Goal: Transaction & Acquisition: Purchase product/service

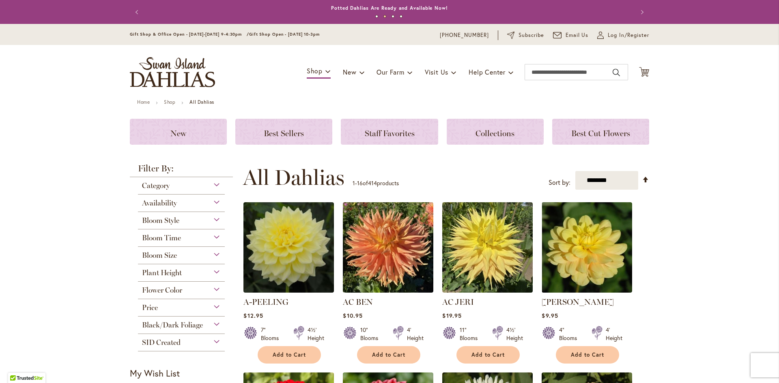
click at [210, 185] on div "Category" at bounding box center [181, 183] width 87 height 13
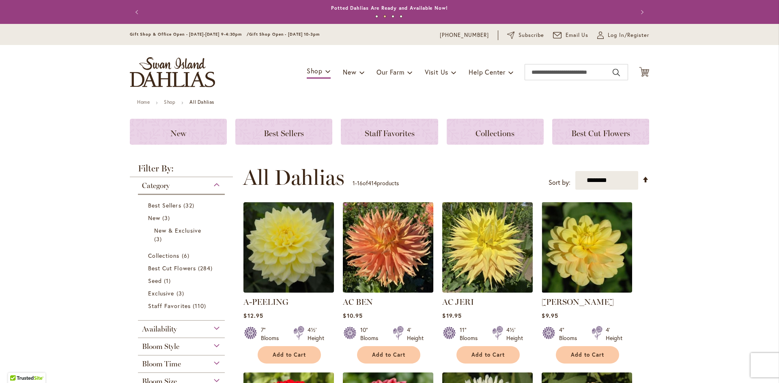
click at [210, 185] on div "Category" at bounding box center [181, 183] width 87 height 13
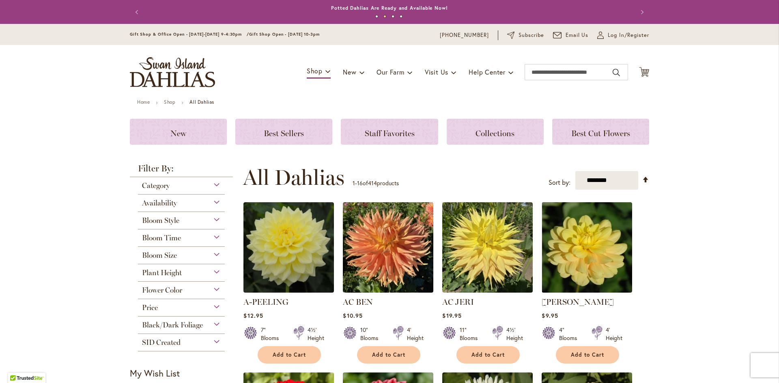
click at [210, 185] on div "Category" at bounding box center [181, 183] width 87 height 13
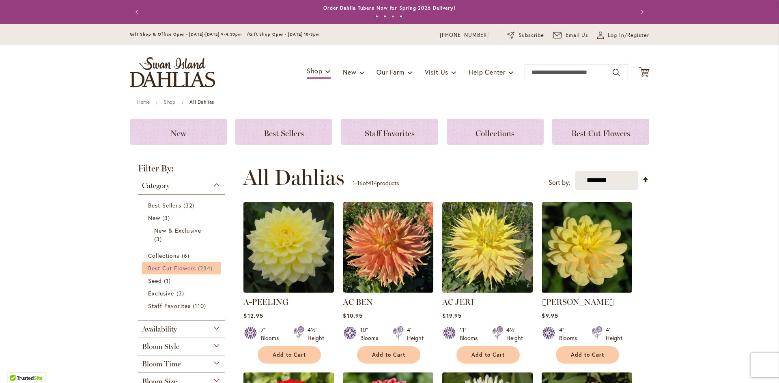
click at [157, 271] on span "Best Cut Flowers" at bounding box center [172, 268] width 48 height 8
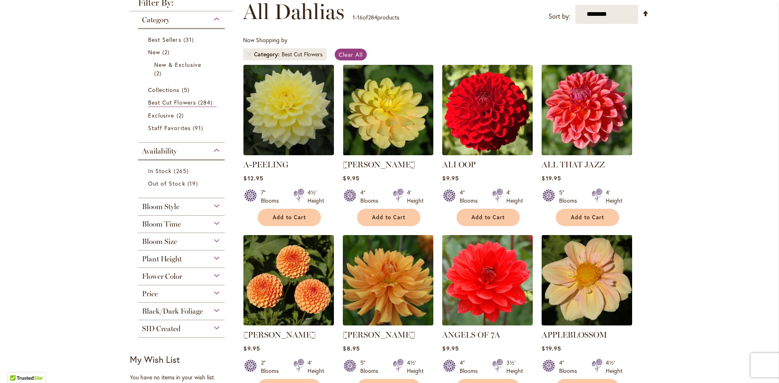
scroll to position [122, 0]
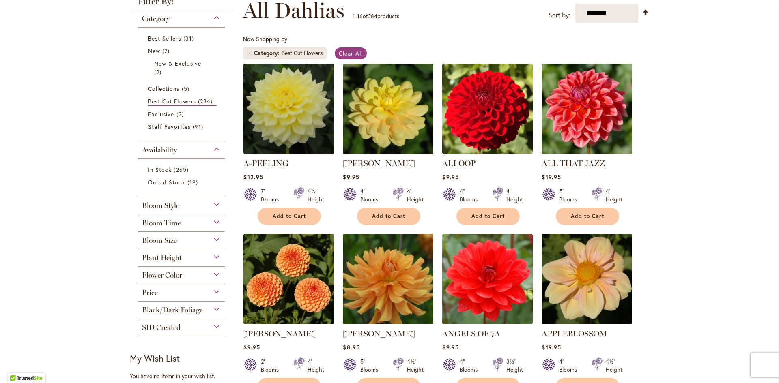
click at [189, 226] on div "Bloom Time" at bounding box center [181, 221] width 87 height 13
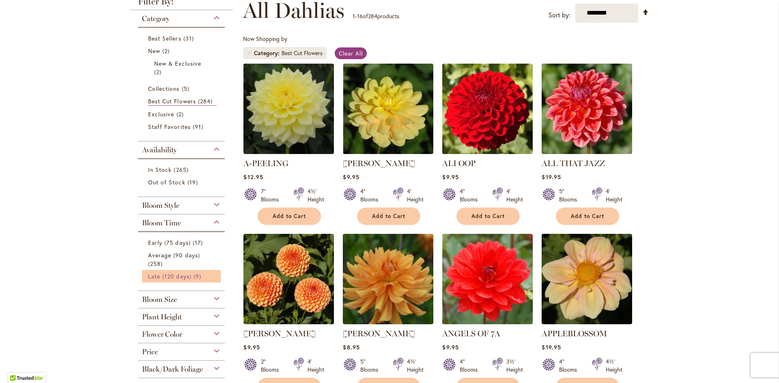
click at [159, 279] on span "Late (120 days)" at bounding box center [169, 277] width 43 height 8
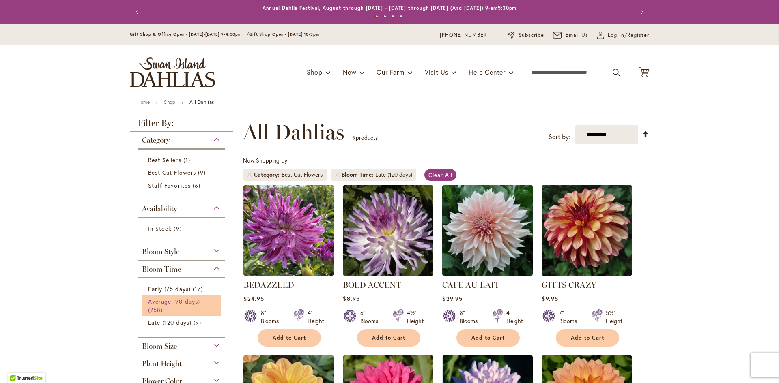
click at [155, 304] on span "Average (90 days)" at bounding box center [174, 302] width 52 height 8
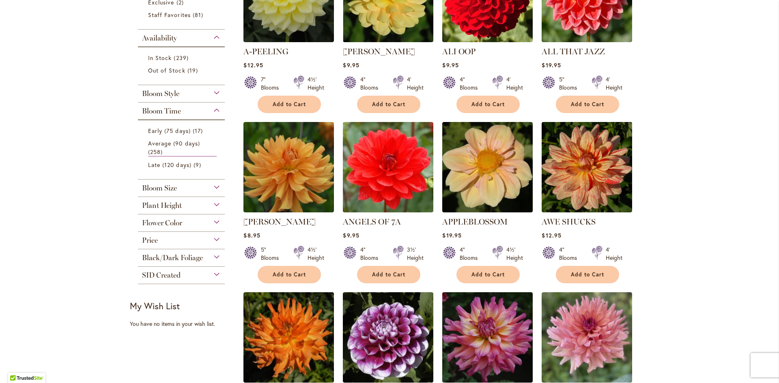
scroll to position [243, 0]
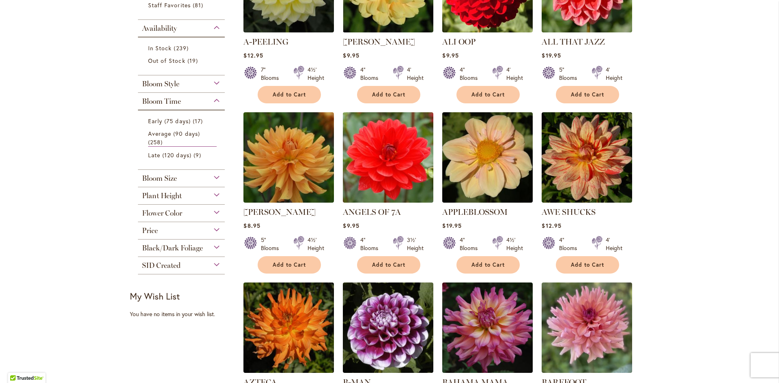
click at [167, 251] on span "Black/Dark Foliage" at bounding box center [172, 248] width 61 height 9
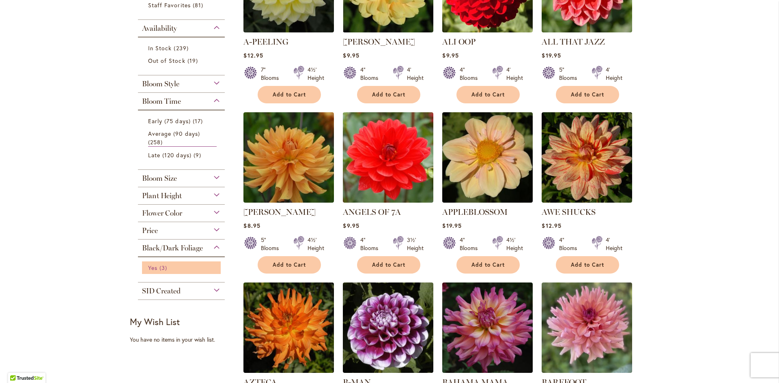
click at [155, 268] on link "Yes 3 items" at bounding box center [182, 268] width 69 height 9
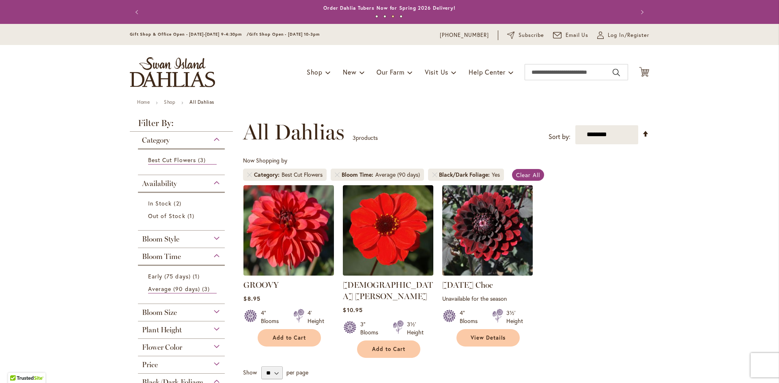
click at [635, 266] on ol "GROOVY Rating: 85% 10 Reviews $8.95 4" Blooms 4' Height Add to Cart" at bounding box center [446, 272] width 406 height 174
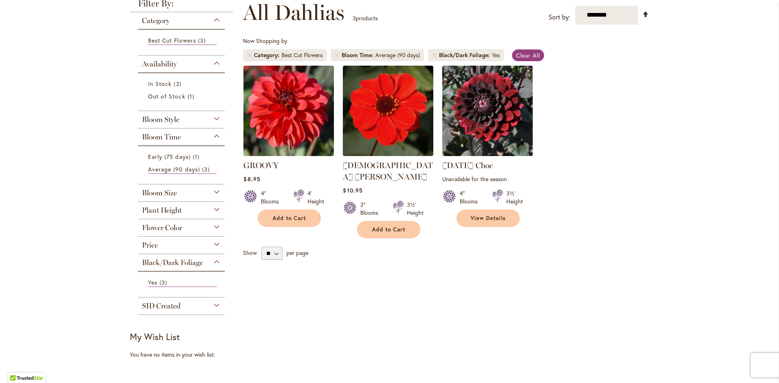
scroll to position [122, 0]
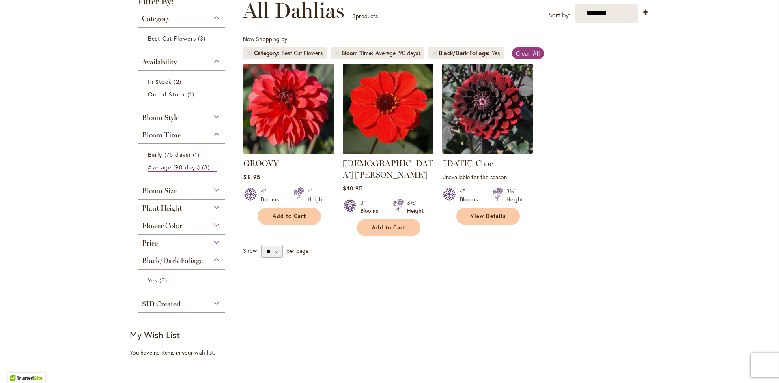
click at [598, 191] on ol "GROOVY Rating: 85% 10 Reviews $8.95 4" Blooms 4' Height Add to Cart" at bounding box center [446, 150] width 406 height 174
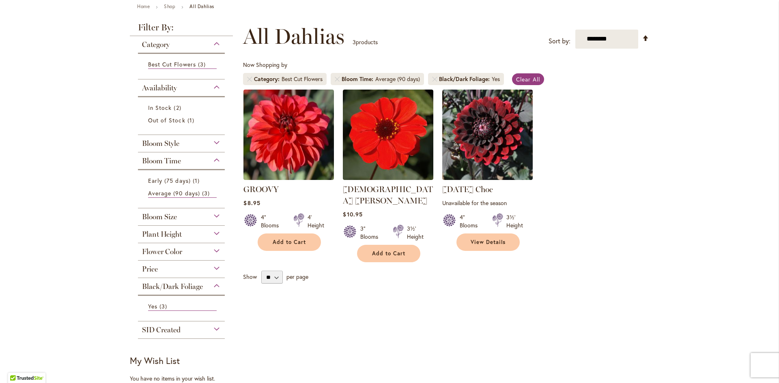
scroll to position [81, 0]
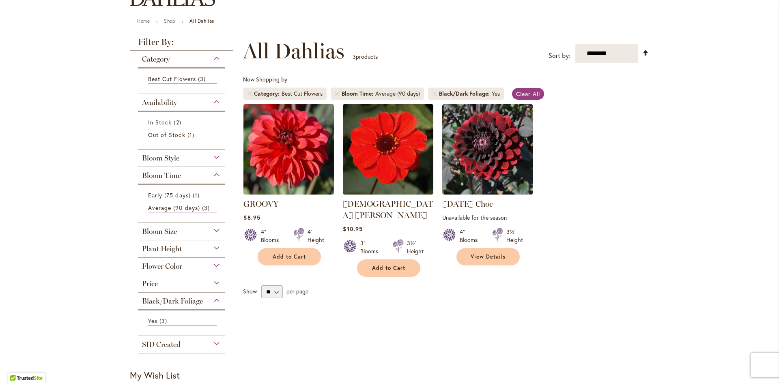
click at [215, 174] on div "Bloom Time" at bounding box center [181, 173] width 87 height 13
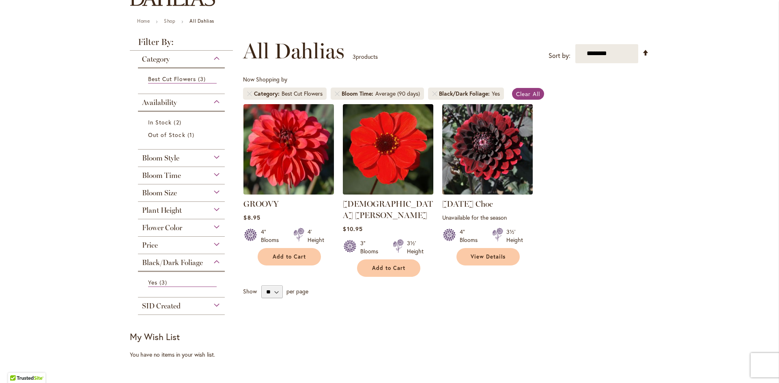
click at [207, 160] on div "Bloom Style" at bounding box center [181, 156] width 87 height 13
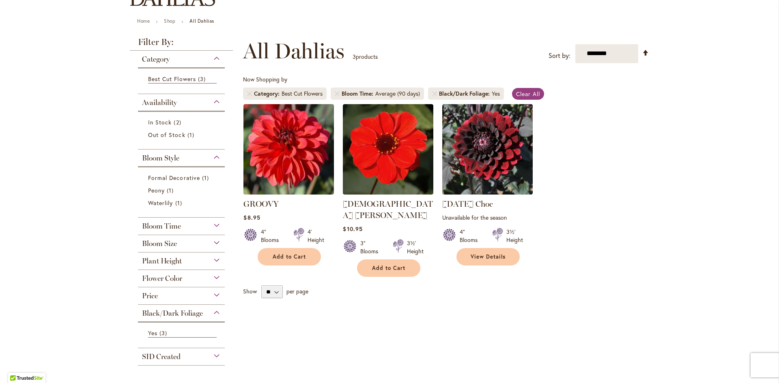
click at [207, 159] on div "Bloom Style" at bounding box center [181, 156] width 87 height 13
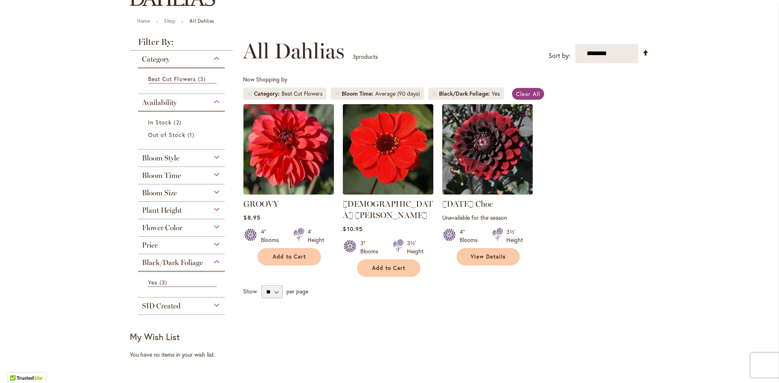
click at [197, 95] on div "Availability" at bounding box center [181, 100] width 87 height 13
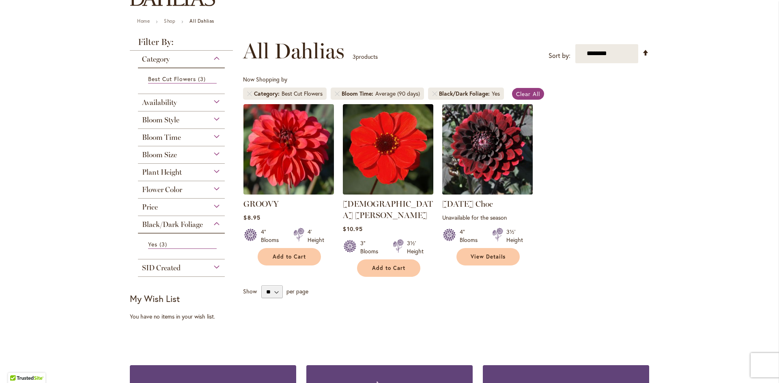
click at [502, 172] on img at bounding box center [487, 149] width 95 height 95
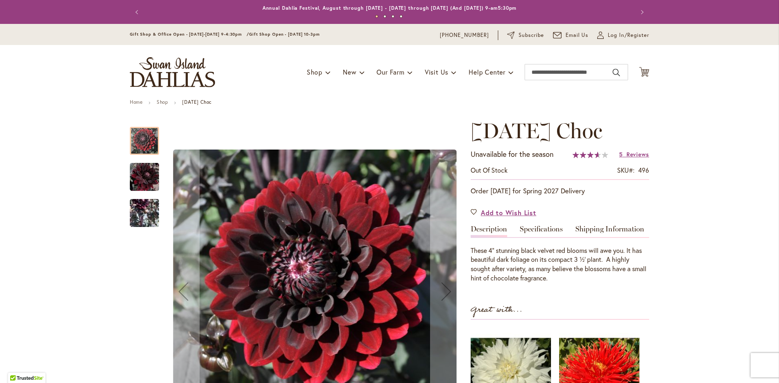
click at [138, 177] on img "Karma Choc" at bounding box center [144, 177] width 29 height 30
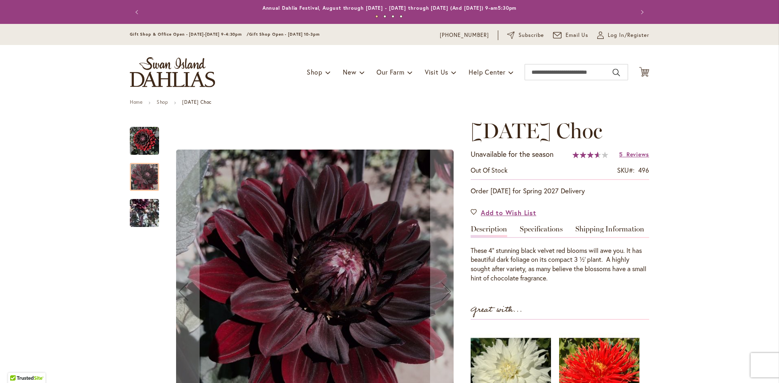
click at [131, 208] on img "Karma Choc" at bounding box center [144, 212] width 29 height 59
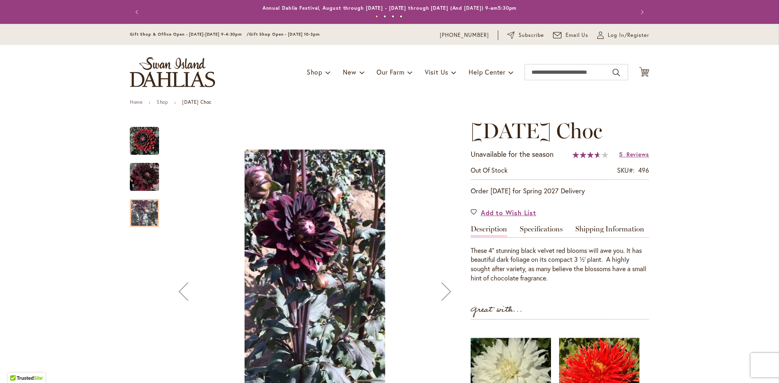
click at [139, 144] on img "Karma Choc" at bounding box center [144, 141] width 29 height 29
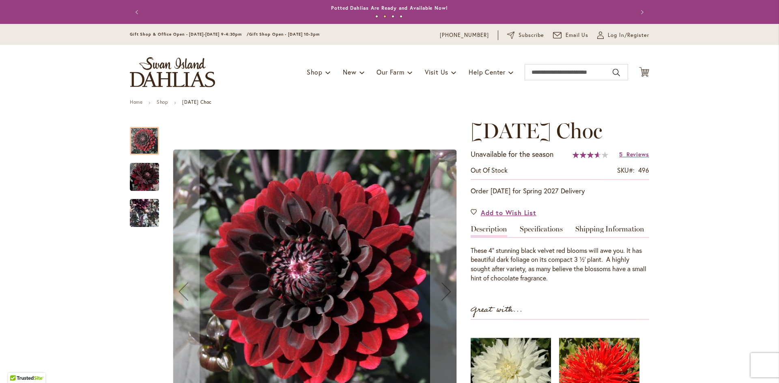
click at [137, 171] on img "Karma Choc" at bounding box center [144, 177] width 29 height 30
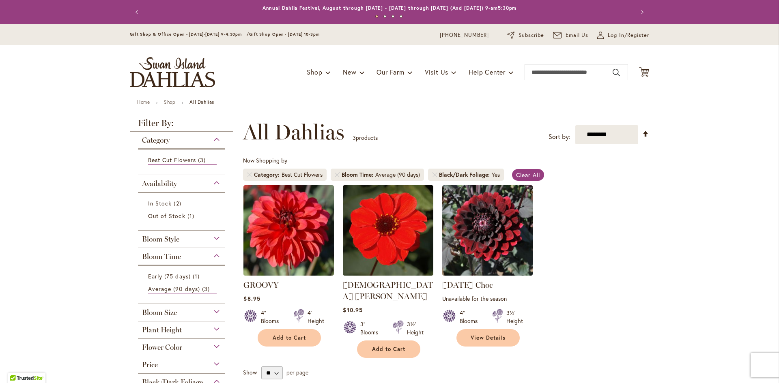
click at [627, 287] on ol "GROOVY Rating: 85% 10 Reviews $8.95 4" Blooms 4' Height Add to Cart" at bounding box center [446, 272] width 406 height 174
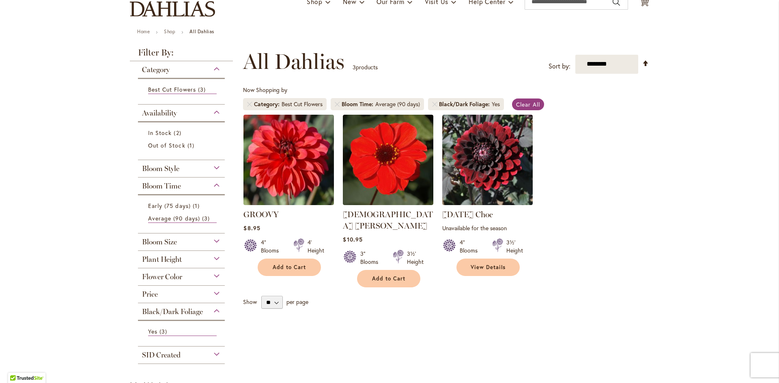
scroll to position [81, 0]
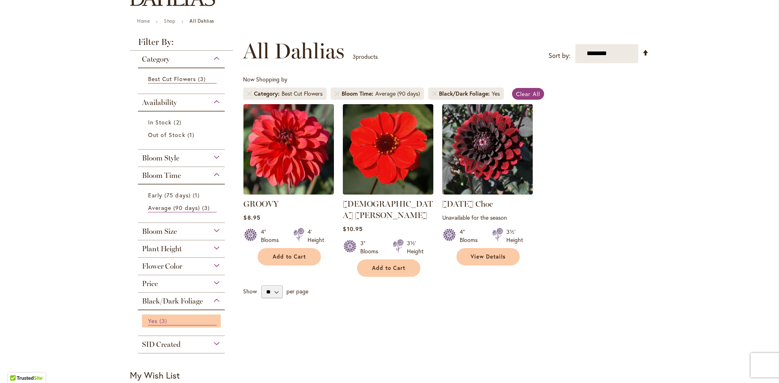
click at [164, 319] on span "3 items" at bounding box center [164, 321] width 10 height 9
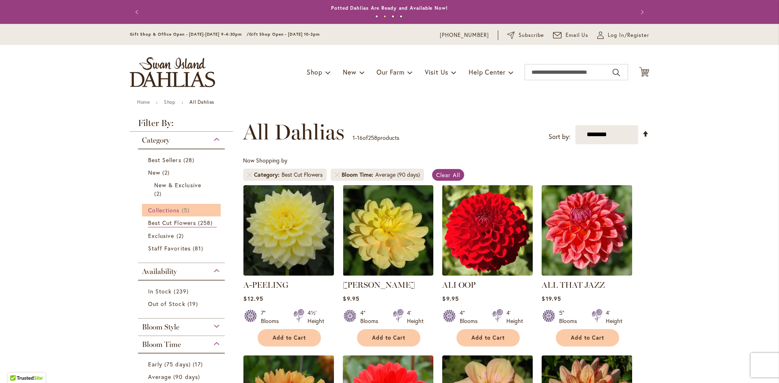
click at [182, 208] on span "5 items" at bounding box center [187, 210] width 10 height 9
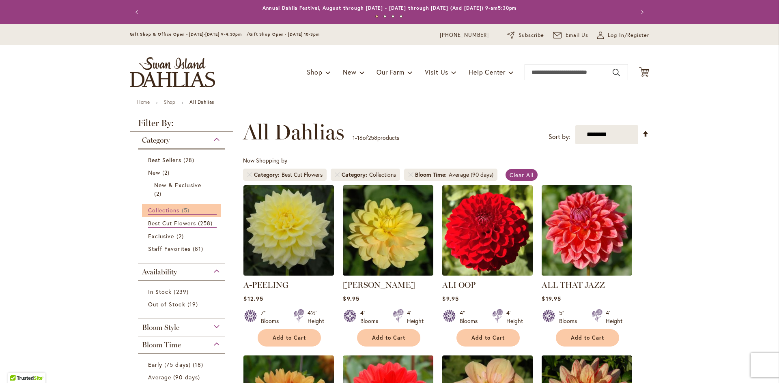
click at [162, 208] on span "Collections" at bounding box center [164, 210] width 32 height 8
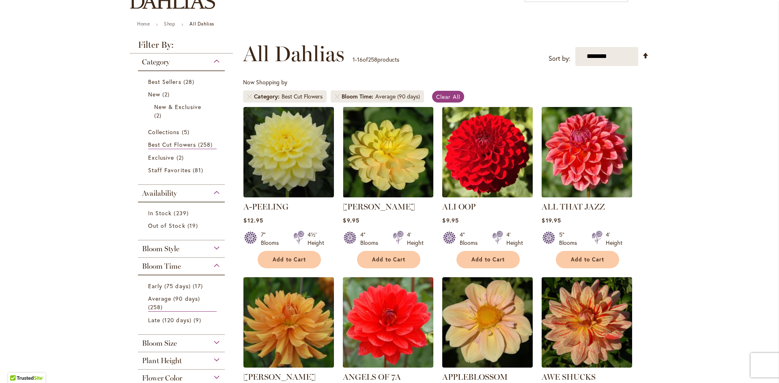
scroll to position [122, 0]
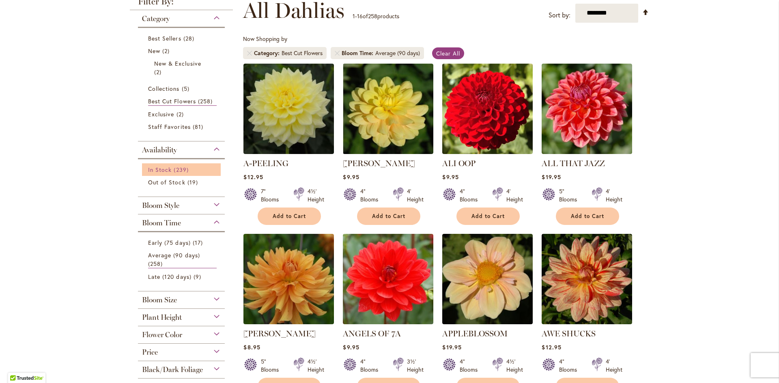
click at [166, 169] on span "In Stock" at bounding box center [160, 170] width 24 height 8
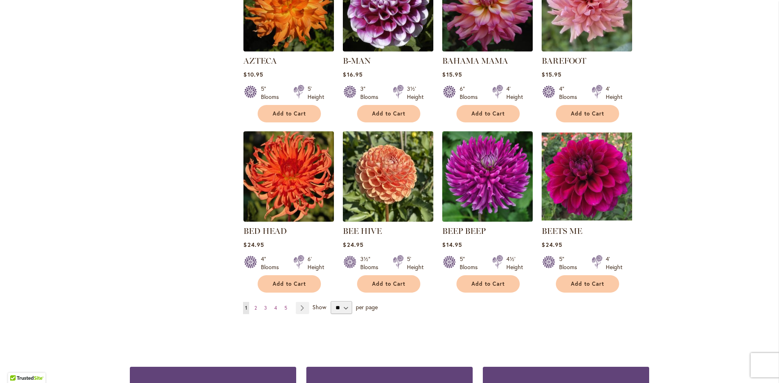
scroll to position [568, 0]
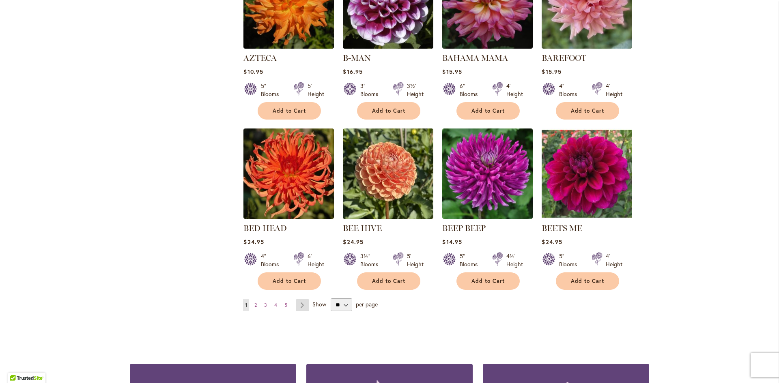
click at [301, 302] on link "Page Next" at bounding box center [302, 305] width 13 height 12
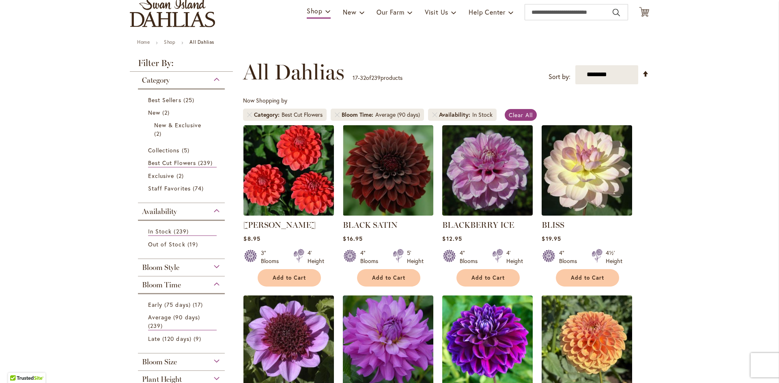
scroll to position [41, 0]
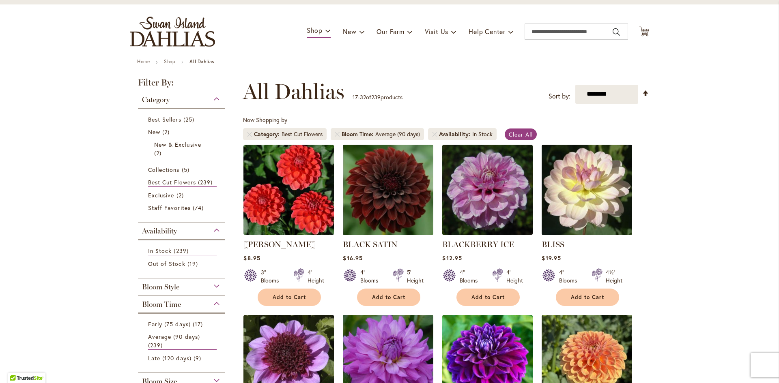
click at [211, 96] on div "Category" at bounding box center [181, 97] width 87 height 13
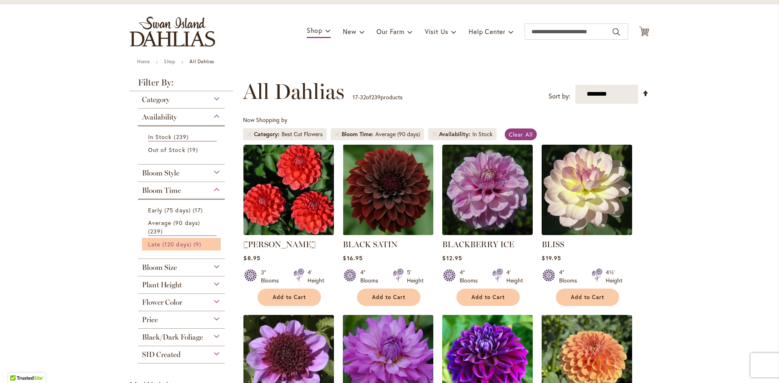
click at [176, 245] on span "Late (120 days)" at bounding box center [169, 245] width 43 height 8
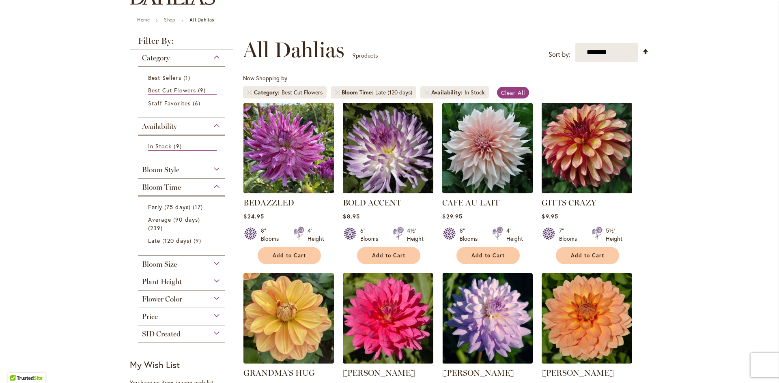
scroll to position [81, 0]
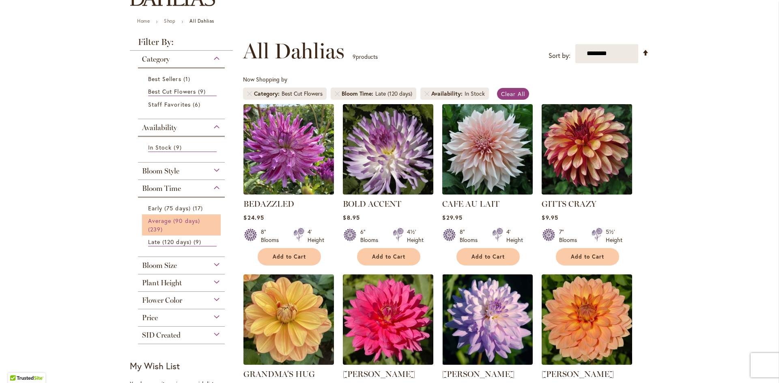
click at [160, 224] on span "Average (90 days)" at bounding box center [174, 221] width 52 height 8
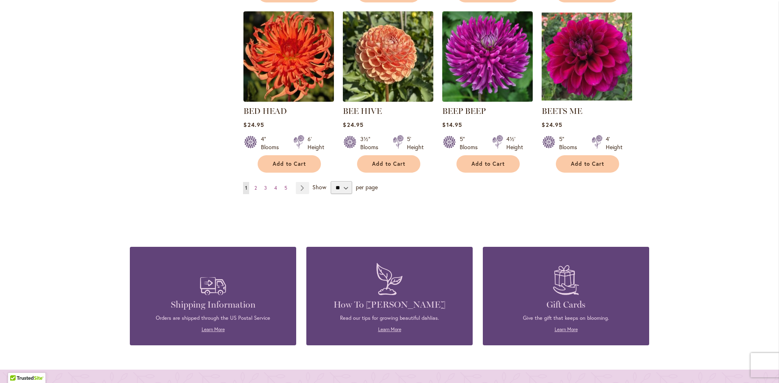
scroll to position [690, 0]
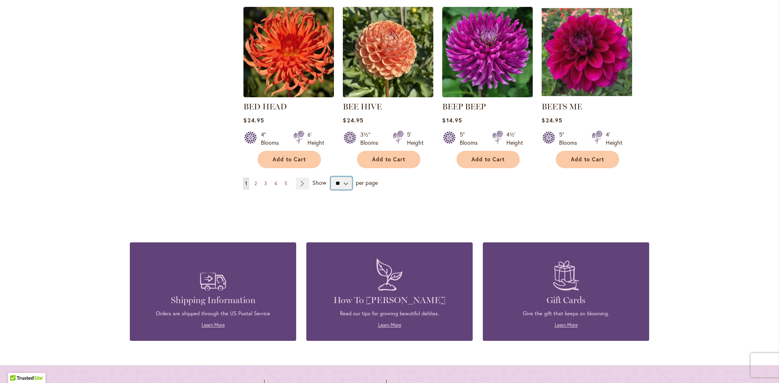
click at [342, 183] on select "** ** ** **" at bounding box center [341, 183] width 21 height 13
select select "**"
click at [331, 177] on select "** ** ** **" at bounding box center [341, 183] width 21 height 13
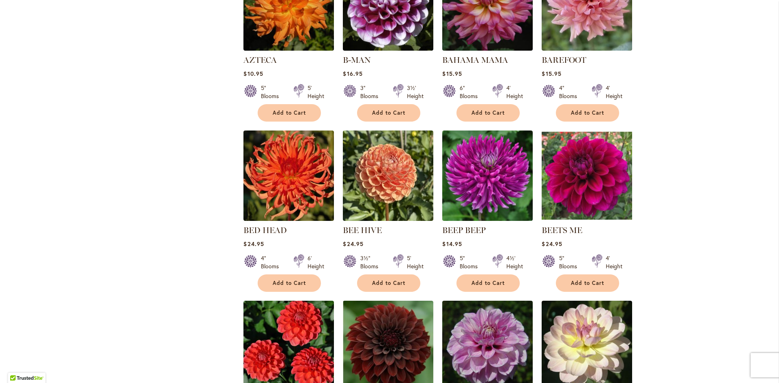
scroll to position [653, 0]
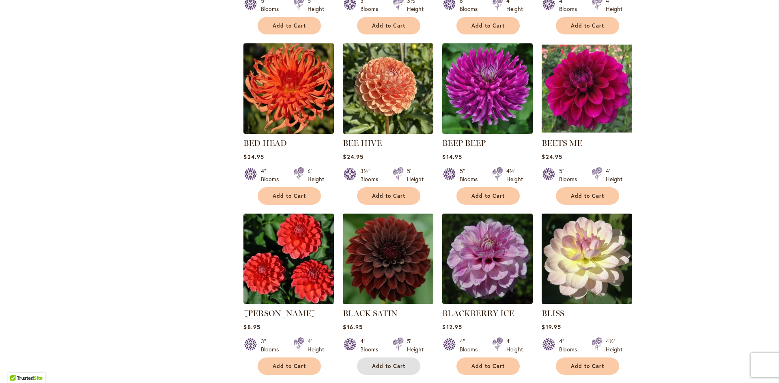
click at [380, 363] on span "Add to Cart" at bounding box center [388, 366] width 33 height 7
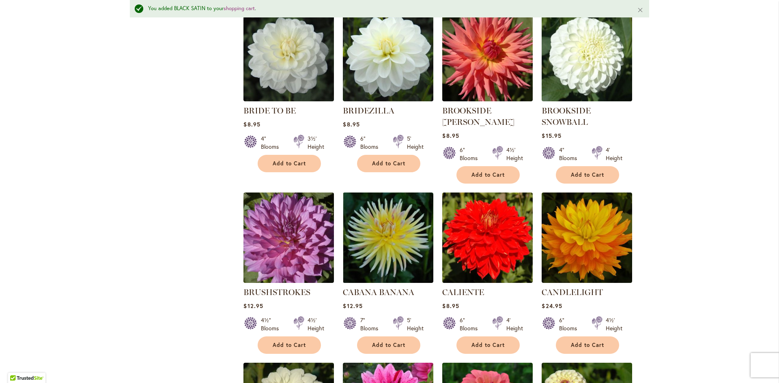
scroll to position [1242, 0]
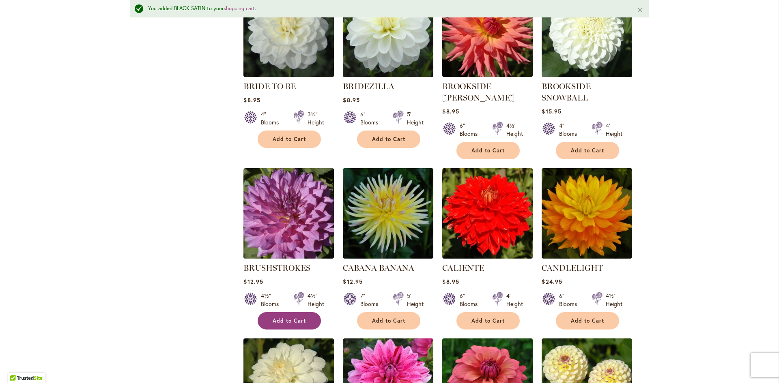
click at [279, 318] on span "Add to Cart" at bounding box center [289, 321] width 33 height 7
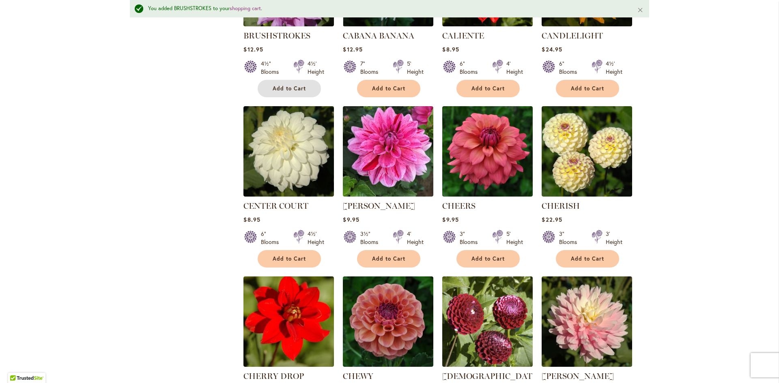
scroll to position [1486, 0]
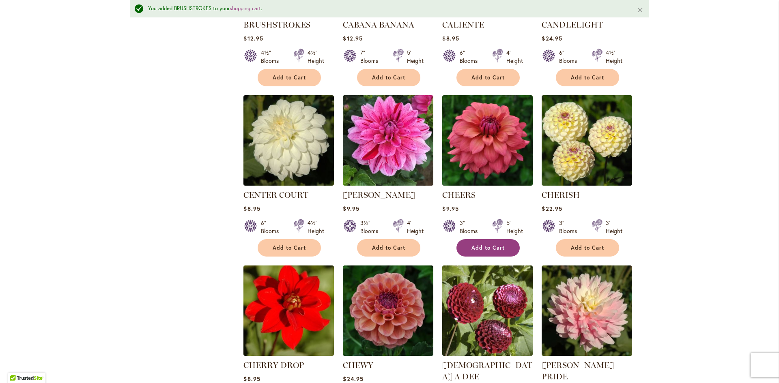
click at [464, 247] on button "Add to Cart" at bounding box center [487, 247] width 63 height 17
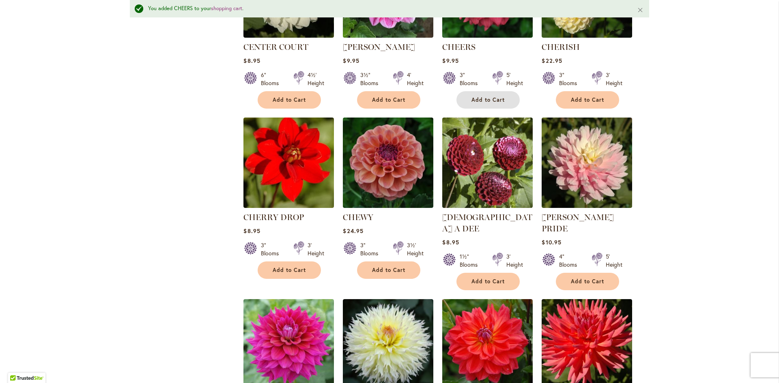
scroll to position [1648, 0]
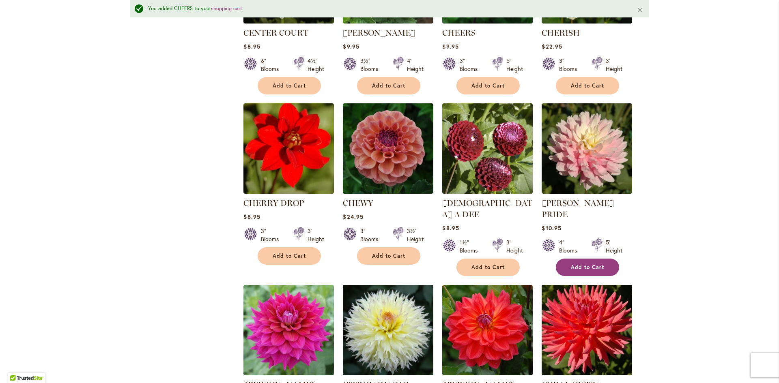
click at [587, 264] on span "Add to Cart" at bounding box center [587, 267] width 33 height 7
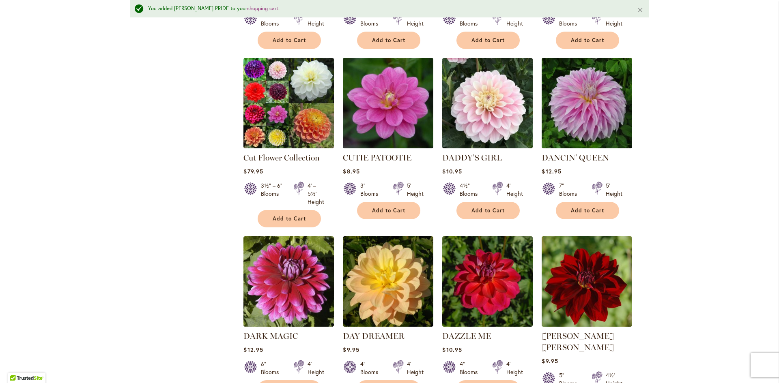
scroll to position [2257, 0]
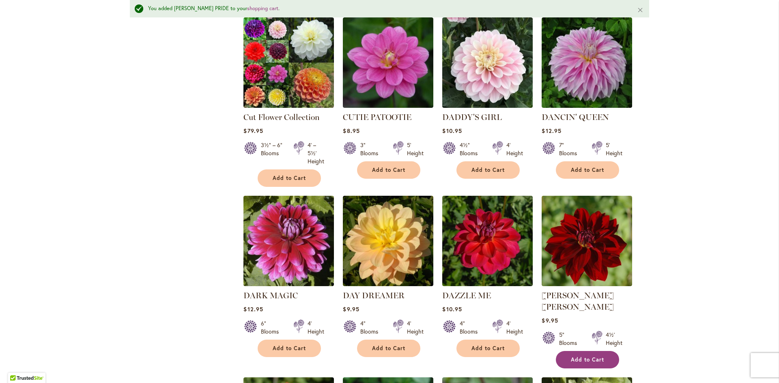
click at [589, 357] on span "Add to Cart" at bounding box center [587, 360] width 33 height 7
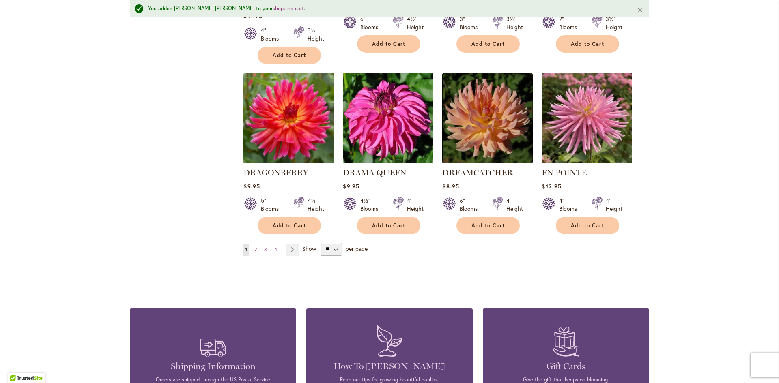
scroll to position [2743, 0]
click at [292, 243] on link "Page Next" at bounding box center [292, 249] width 13 height 12
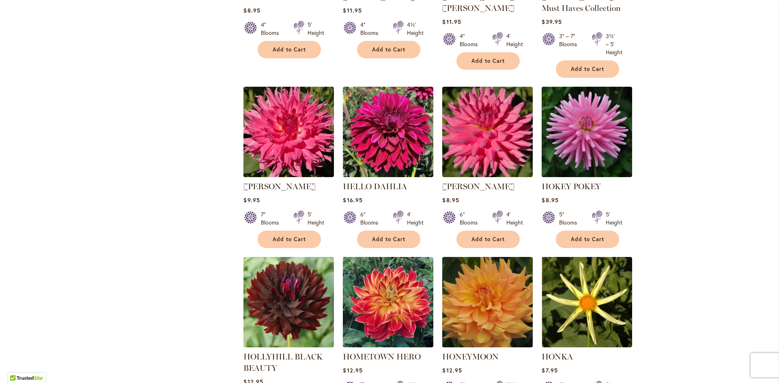
scroll to position [1582, 0]
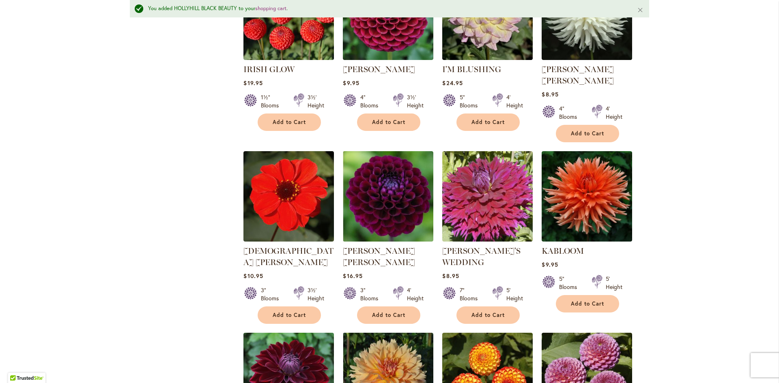
scroll to position [2618, 0]
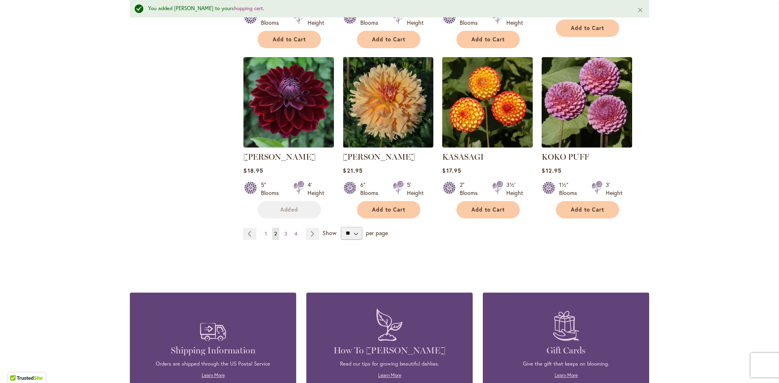
scroll to position [2861, 0]
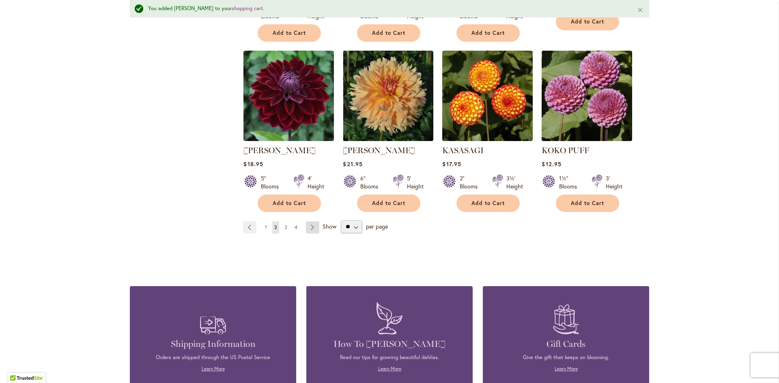
click at [306, 221] on link "Page Next" at bounding box center [312, 227] width 13 height 12
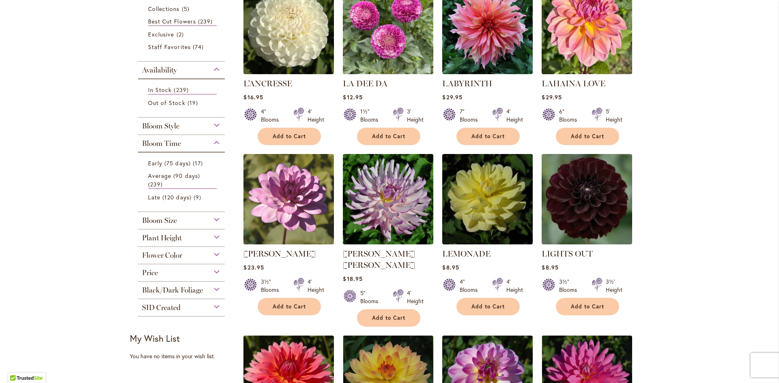
scroll to position [243, 0]
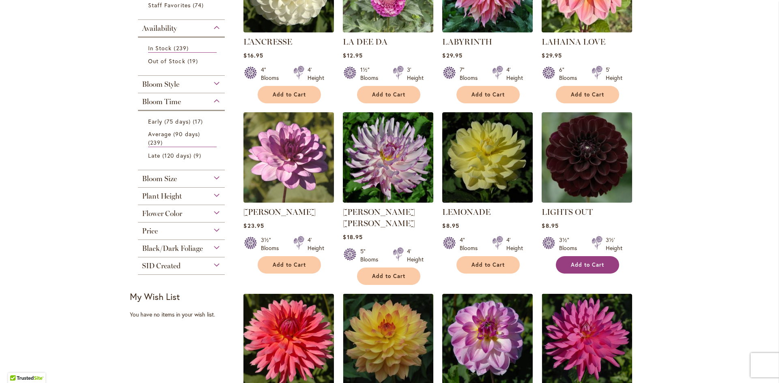
click at [609, 265] on button "Add to Cart" at bounding box center [587, 264] width 63 height 17
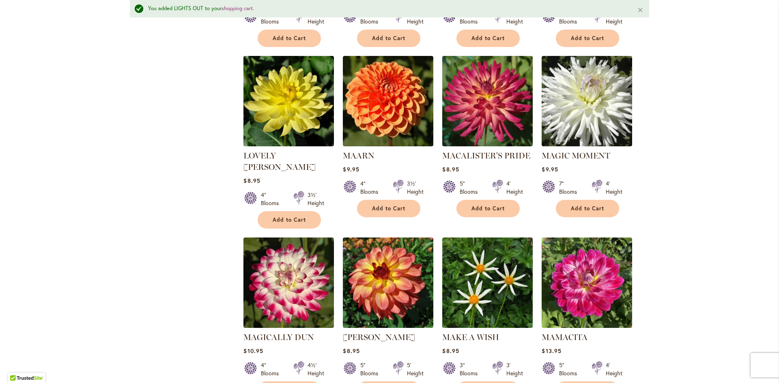
scroll to position [914, 0]
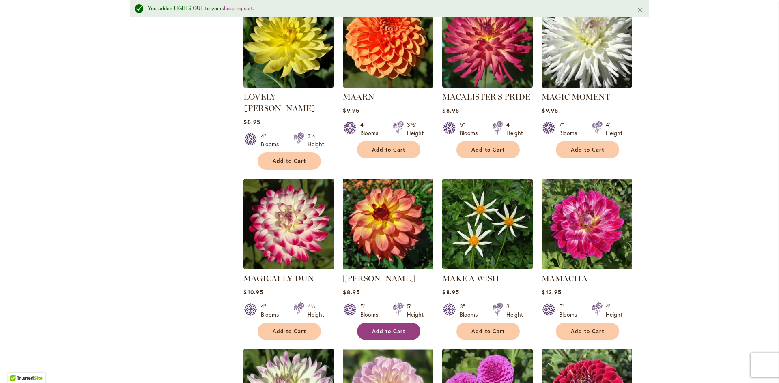
click at [381, 328] on span "Add to Cart" at bounding box center [388, 331] width 33 height 7
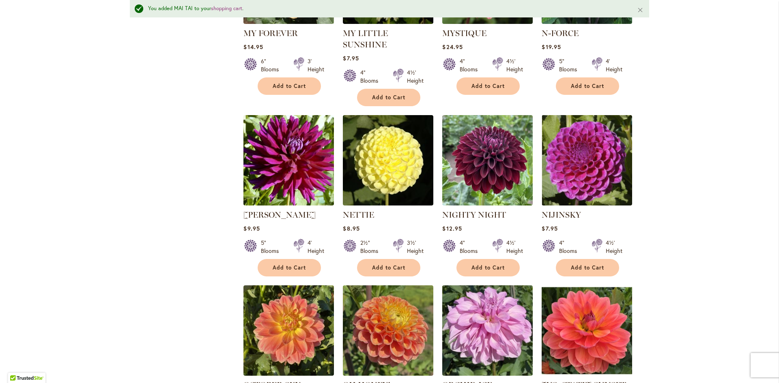
scroll to position [1887, 0]
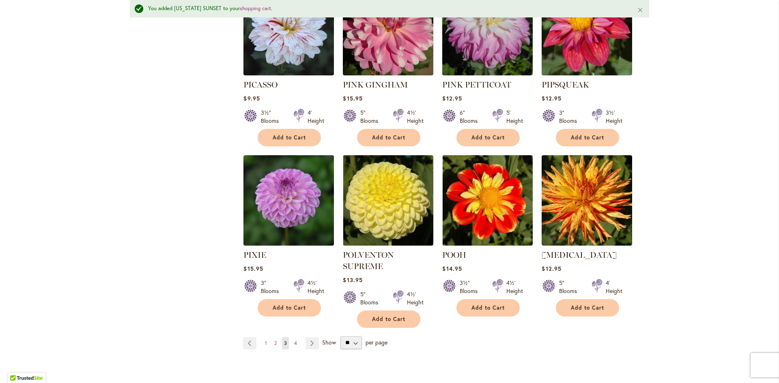
scroll to position [2739, 0]
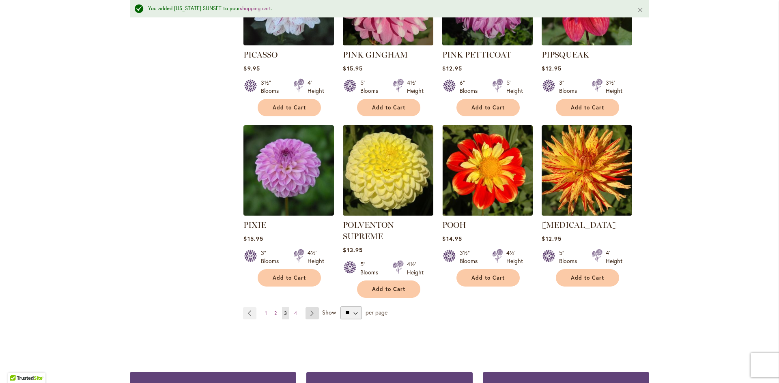
click at [314, 307] on link "Page Next" at bounding box center [311, 313] width 13 height 12
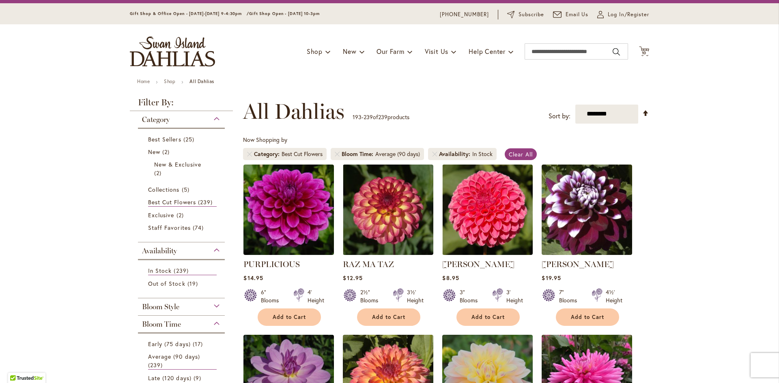
scroll to position [41, 0]
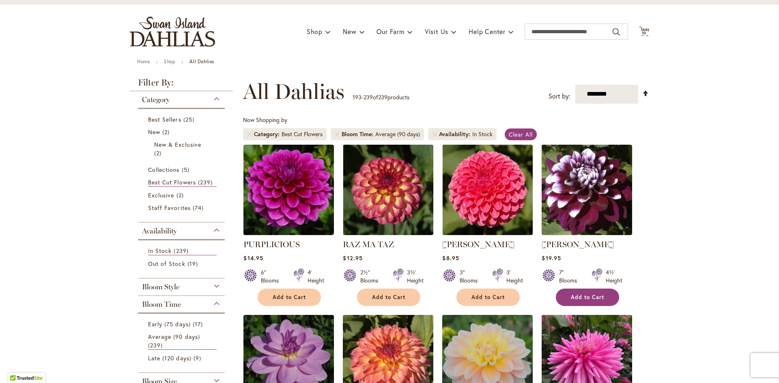
click at [578, 299] on span "Add to Cart" at bounding box center [587, 297] width 33 height 7
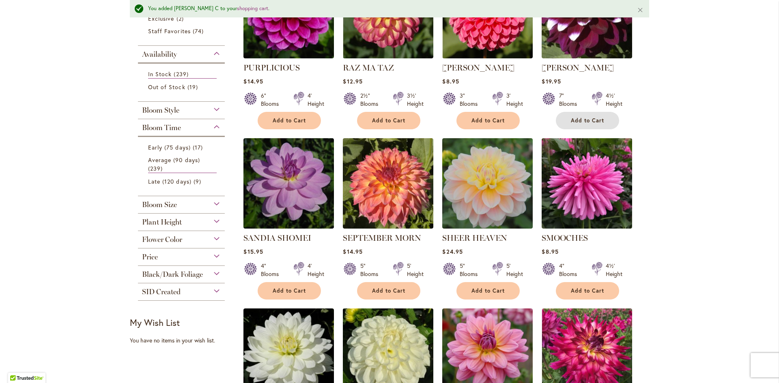
scroll to position [243, 0]
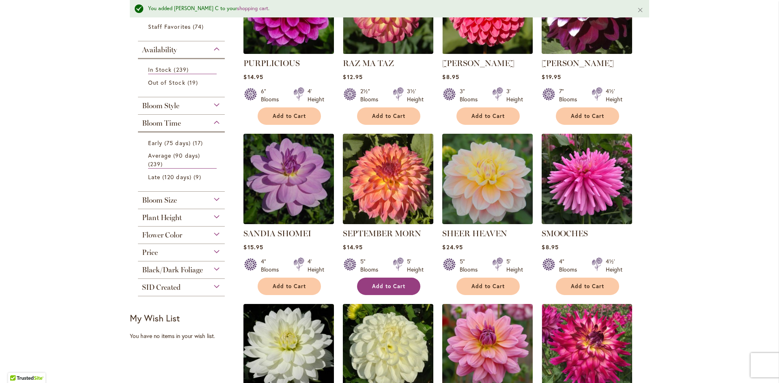
click at [380, 288] on span "Add to Cart" at bounding box center [388, 286] width 33 height 7
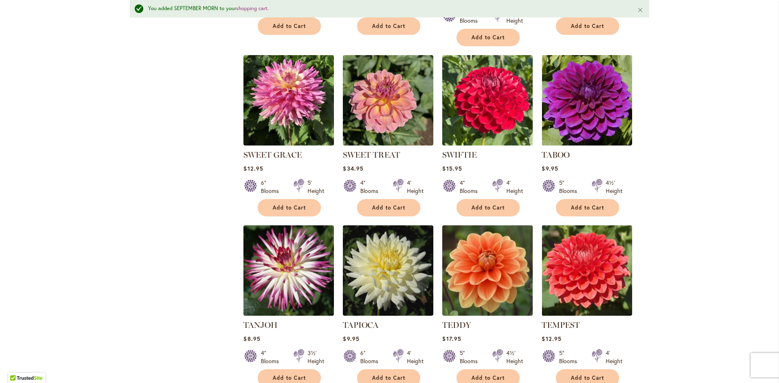
scroll to position [1014, 0]
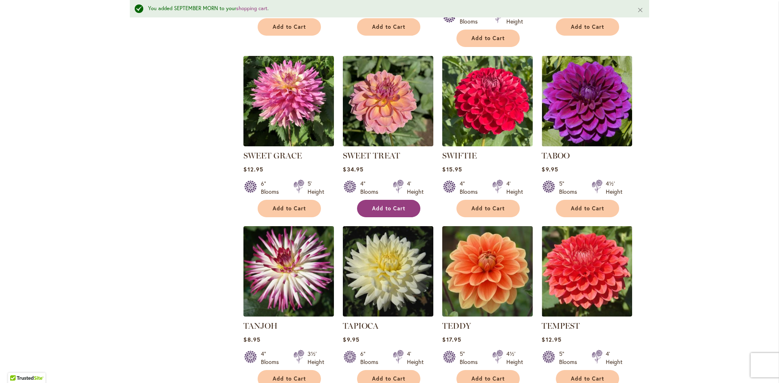
click at [377, 206] on span "Add to Cart" at bounding box center [388, 208] width 33 height 7
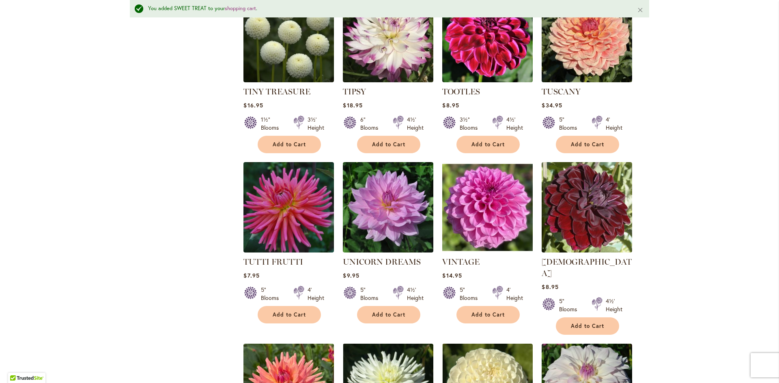
scroll to position [1420, 0]
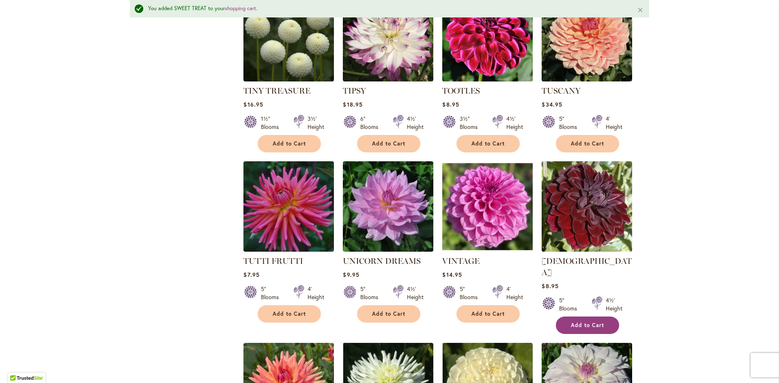
click at [572, 322] on span "Add to Cart" at bounding box center [587, 325] width 33 height 7
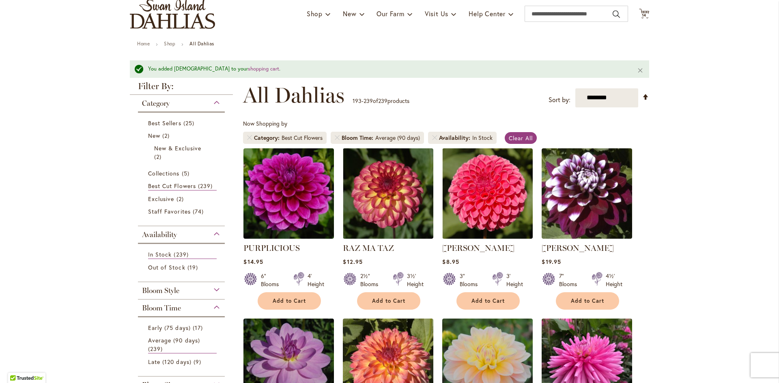
scroll to position [0, 0]
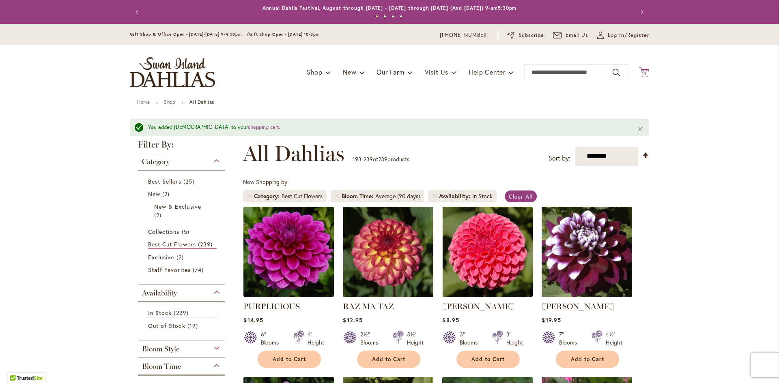
click at [645, 75] on icon at bounding box center [644, 72] width 10 height 10
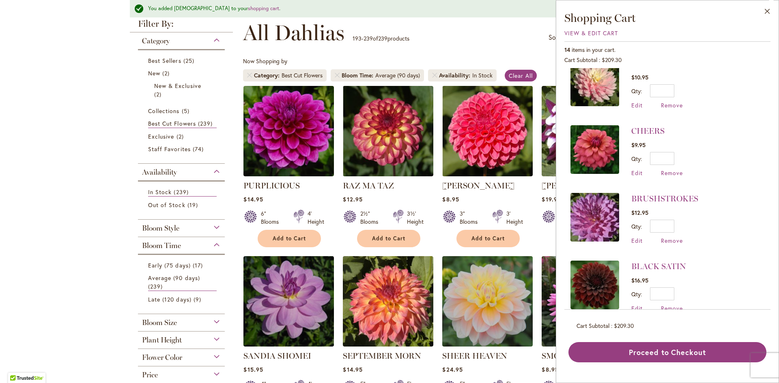
scroll to position [122, 0]
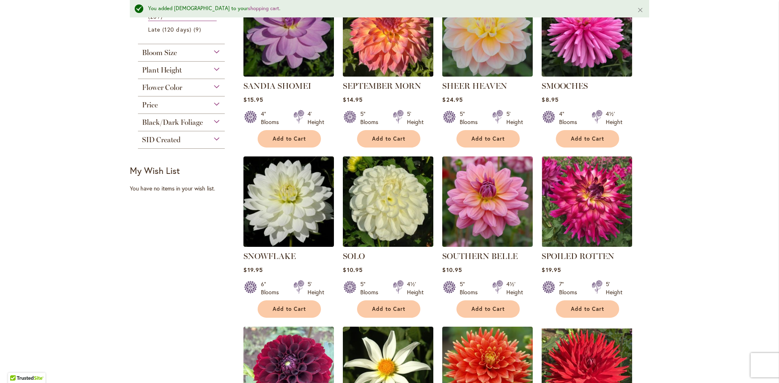
scroll to position [0, 0]
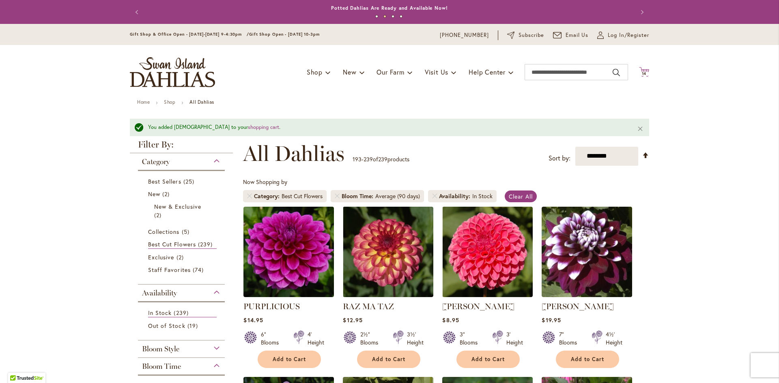
click at [642, 73] on span "14" at bounding box center [644, 73] width 5 height 5
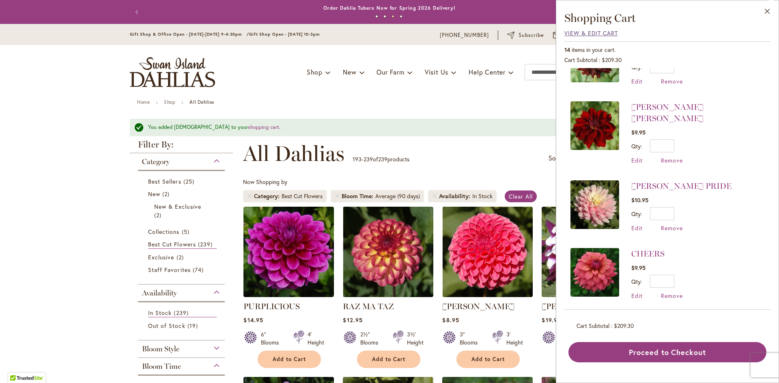
scroll to position [503, 0]
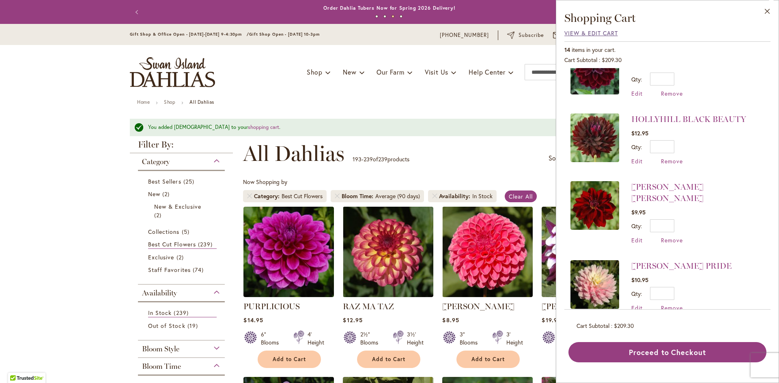
click at [591, 32] on span "View & Edit Cart" at bounding box center [591, 33] width 54 height 8
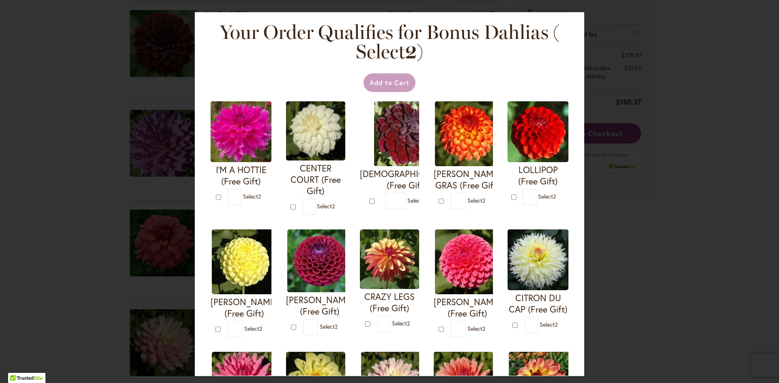
click at [686, 205] on div "Your Order Qualifies for Bonus Dahlias ( Select 2 ) Add to Cart I'M A HOTTIE (F…" at bounding box center [389, 191] width 779 height 383
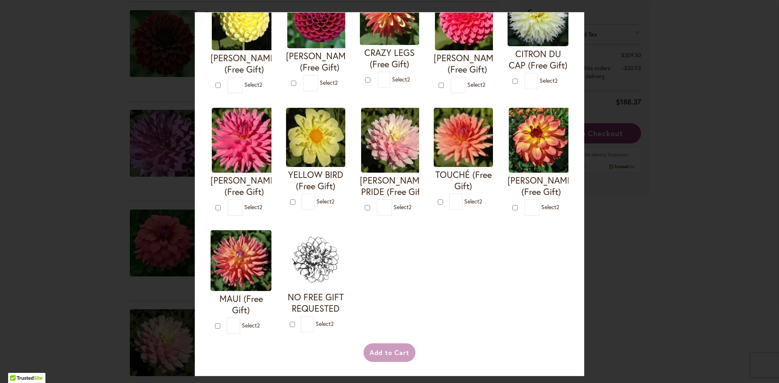
scroll to position [365, 0]
click at [389, 351] on div "Add to Cart" at bounding box center [389, 353] width 360 height 19
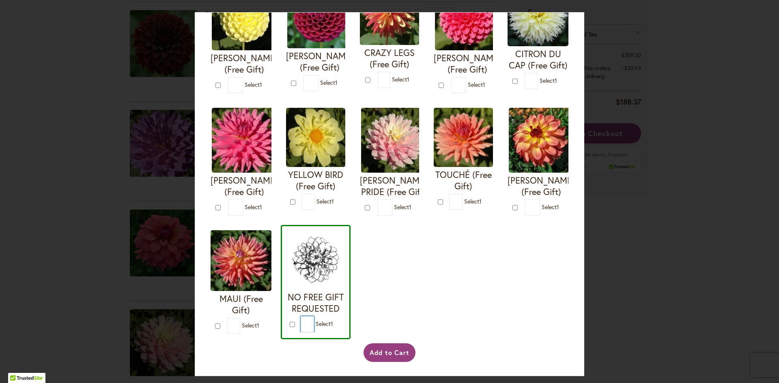
drag, startPoint x: 246, startPoint y: 323, endPoint x: 235, endPoint y: 326, distance: 11.7
click at [301, 326] on input "*" at bounding box center [307, 324] width 13 height 16
type input "*"
click at [402, 308] on div "I'M A HOTTIE (Free Gift) * 0 * 0 * 0 *" at bounding box center [389, 96] width 368 height 488
click at [378, 355] on button "Add to Cart" at bounding box center [389, 353] width 52 height 19
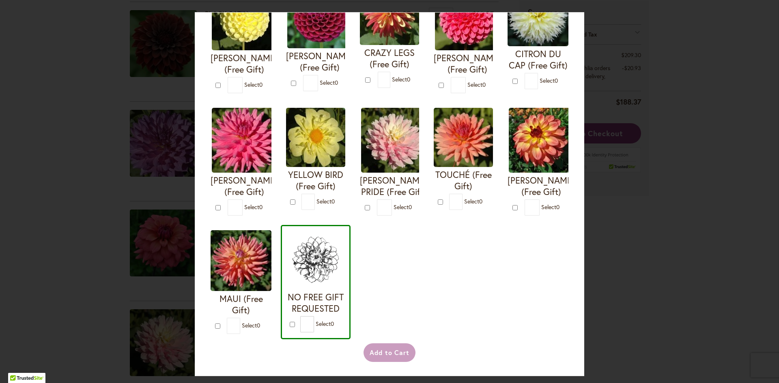
click at [373, 347] on div "Add to Cart" at bounding box center [389, 353] width 360 height 19
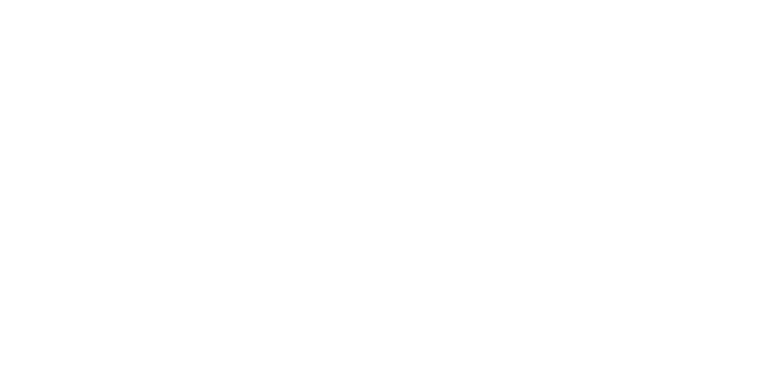
click at [67, 266] on body at bounding box center [389, 191] width 779 height 383
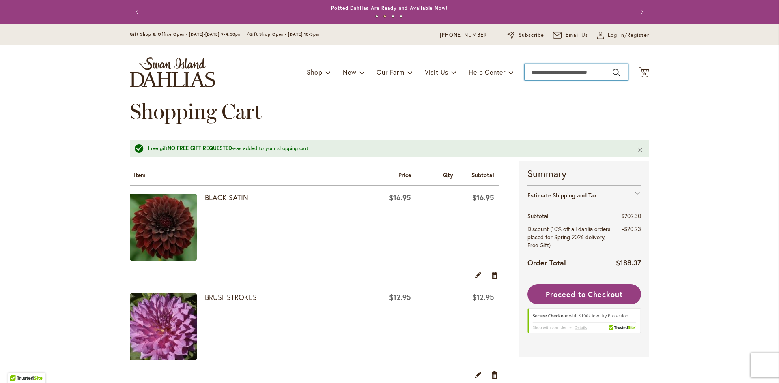
click at [557, 69] on input "Search" at bounding box center [575, 72] width 103 height 16
type input "****"
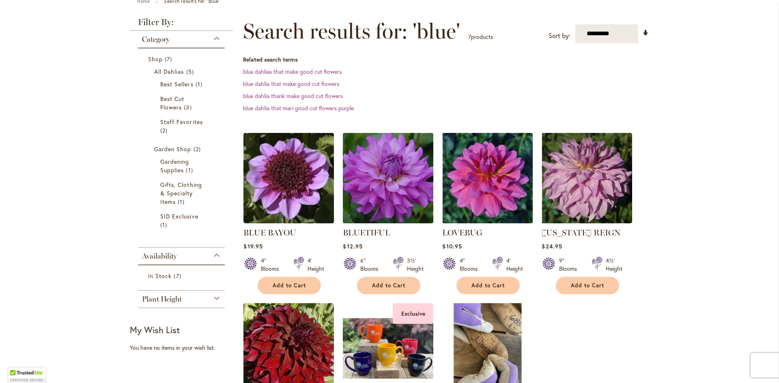
scroll to position [162, 0]
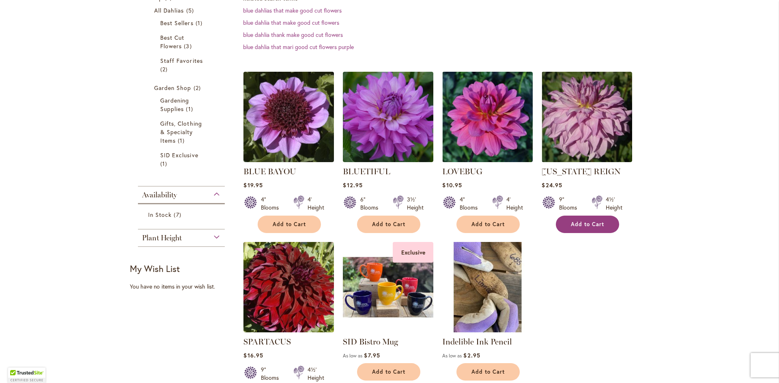
click at [582, 219] on button "Add to Cart" at bounding box center [587, 224] width 63 height 17
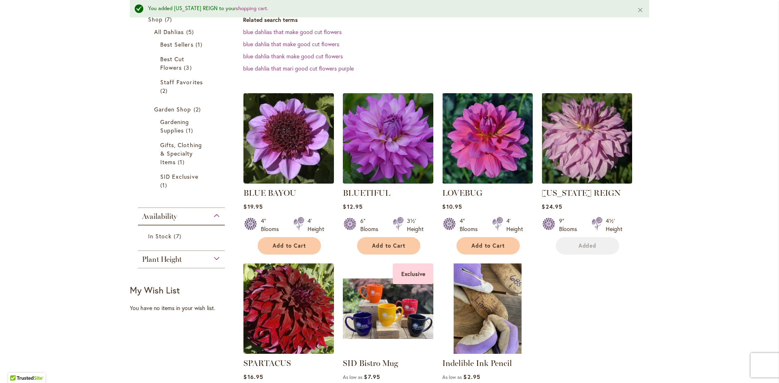
scroll to position [184, 0]
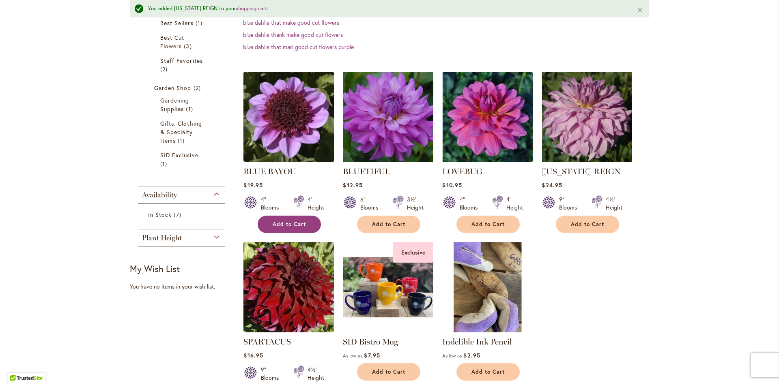
drag, startPoint x: 294, startPoint y: 224, endPoint x: 303, endPoint y: 224, distance: 8.6
click at [303, 224] on button "Add to Cart" at bounding box center [289, 224] width 63 height 17
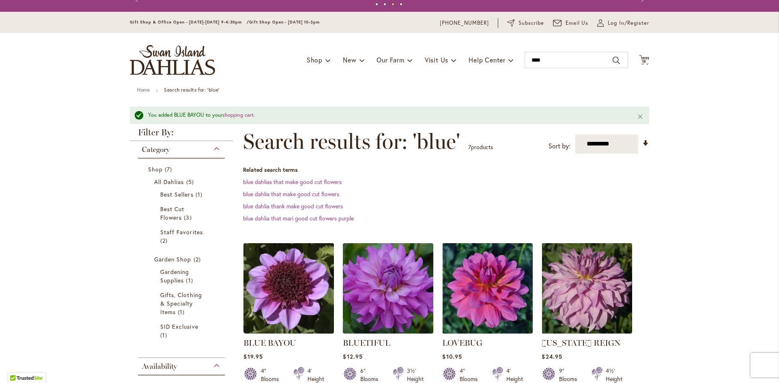
scroll to position [0, 0]
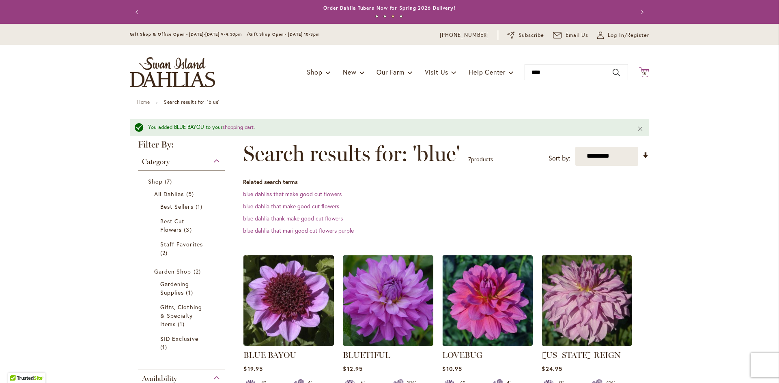
click at [639, 68] on icon "Cart .cls-1 { fill: #231f20; }" at bounding box center [644, 72] width 10 height 10
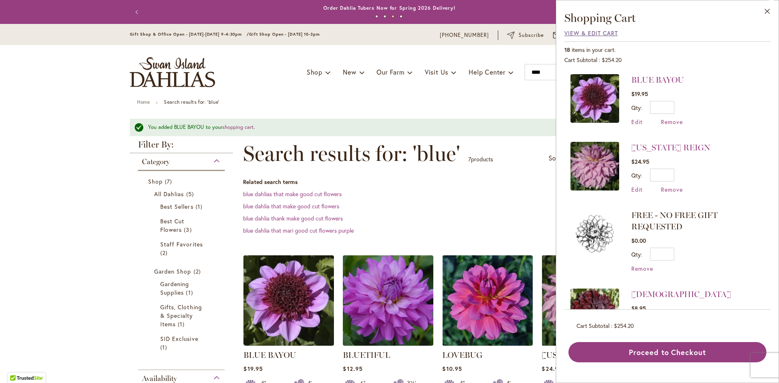
click at [598, 34] on span "View & Edit Cart" at bounding box center [591, 33] width 54 height 8
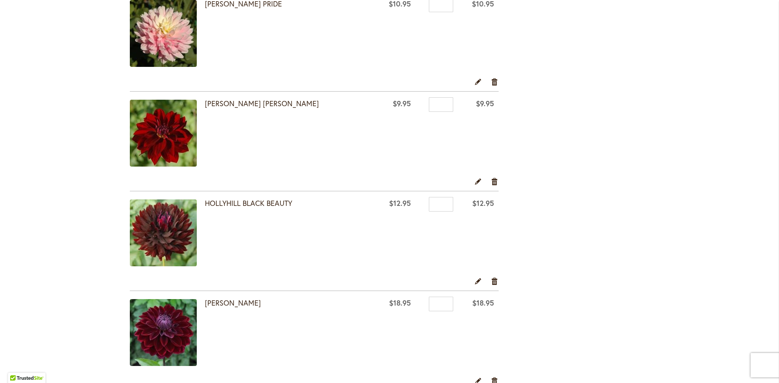
scroll to position [460, 0]
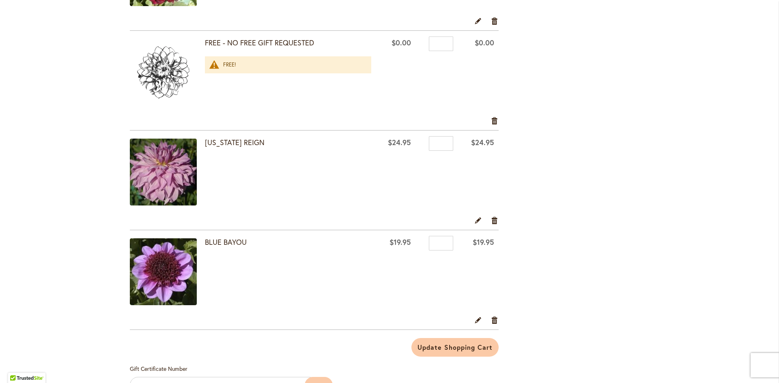
scroll to position [1359, 0]
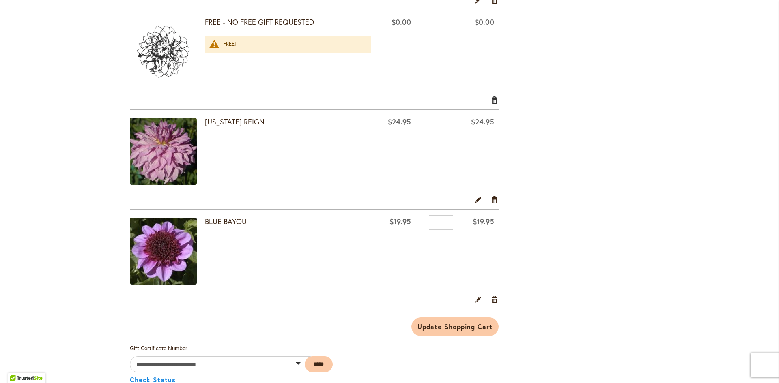
click at [492, 104] on link "Remove item" at bounding box center [495, 99] width 8 height 9
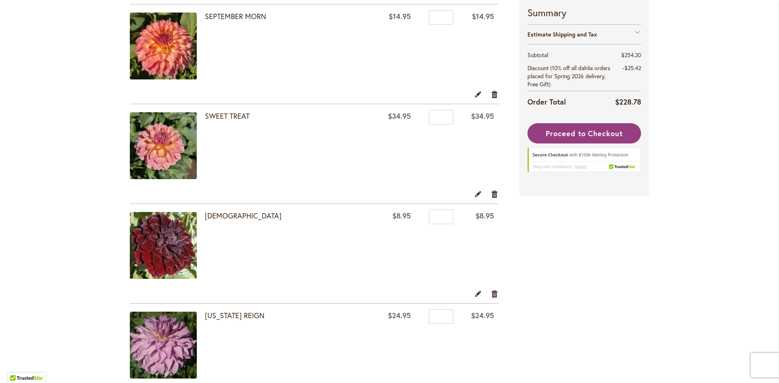
scroll to position [1277, 0]
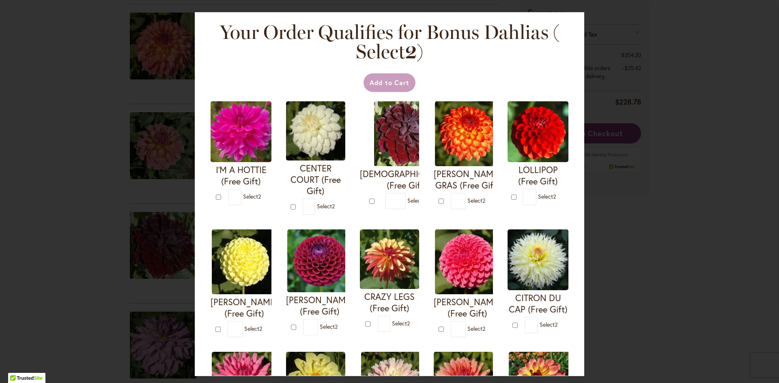
click at [666, 90] on div "Your Order Qualifies for Bonus Dahlias ( Select 2 ) Add to Cart I'M A HOTTIE (F…" at bounding box center [389, 191] width 779 height 383
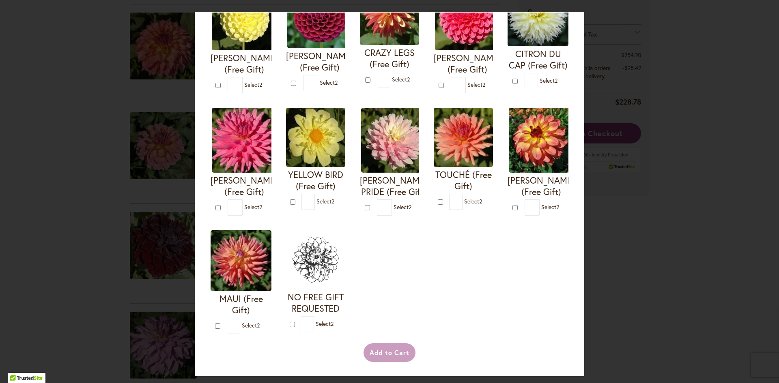
scroll to position [365, 0]
click at [402, 355] on div "Add to Cart" at bounding box center [389, 353] width 360 height 19
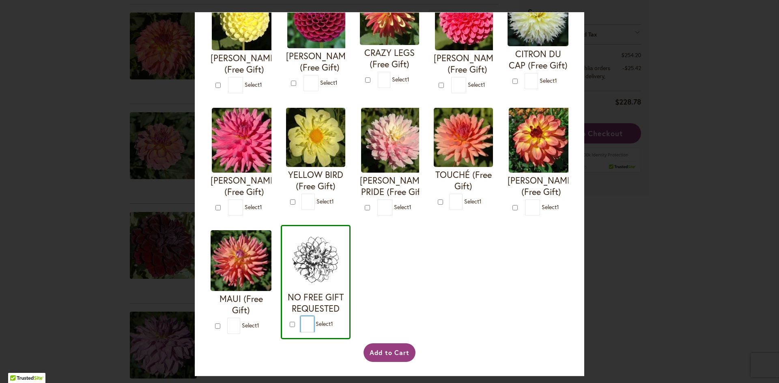
drag, startPoint x: 243, startPoint y: 328, endPoint x: 225, endPoint y: 320, distance: 19.3
click at [286, 323] on form "NO FREE GIFT REQUESTED * 1" at bounding box center [315, 281] width 59 height 102
click at [301, 326] on input "*" at bounding box center [307, 324] width 13 height 16
type input "*"
click at [380, 349] on button "Add to Cart" at bounding box center [389, 353] width 52 height 19
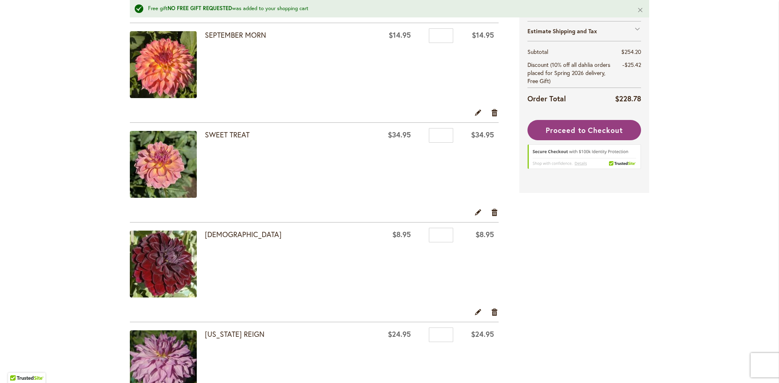
scroll to position [1263, 0]
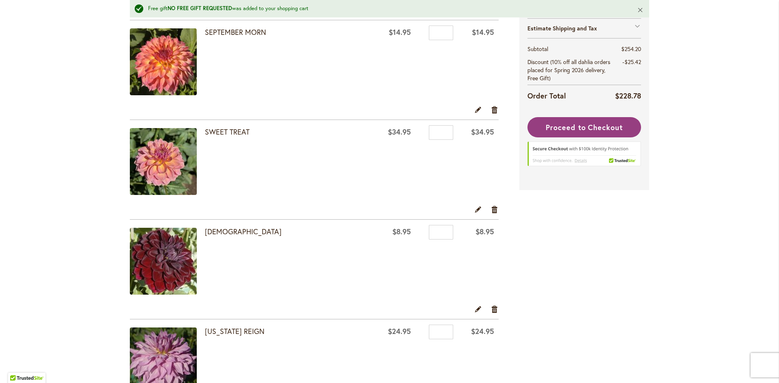
click at [637, 10] on button "Close" at bounding box center [640, 9] width 17 height 19
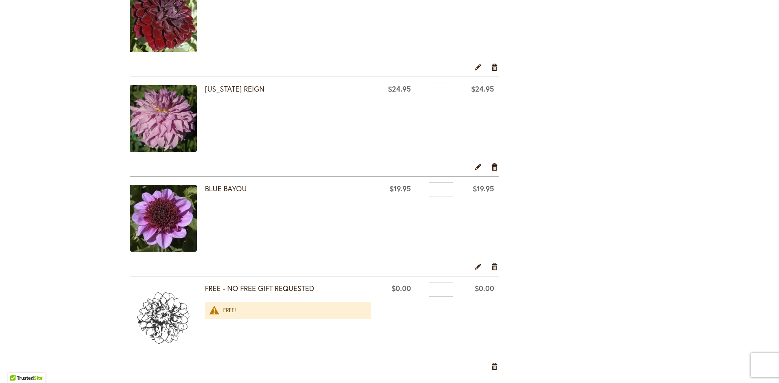
scroll to position [1588, 0]
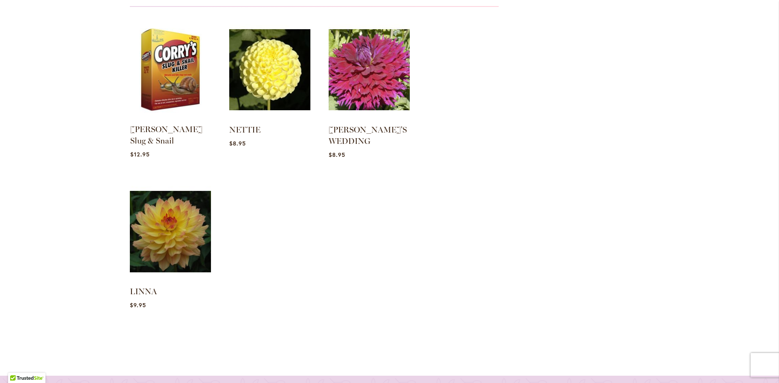
scroll to position [2034, 0]
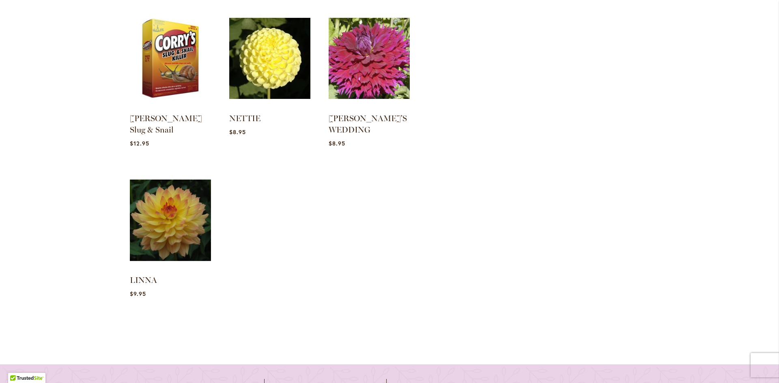
drag, startPoint x: 94, startPoint y: 148, endPoint x: 91, endPoint y: 80, distance: 68.2
